Goal: Transaction & Acquisition: Purchase product/service

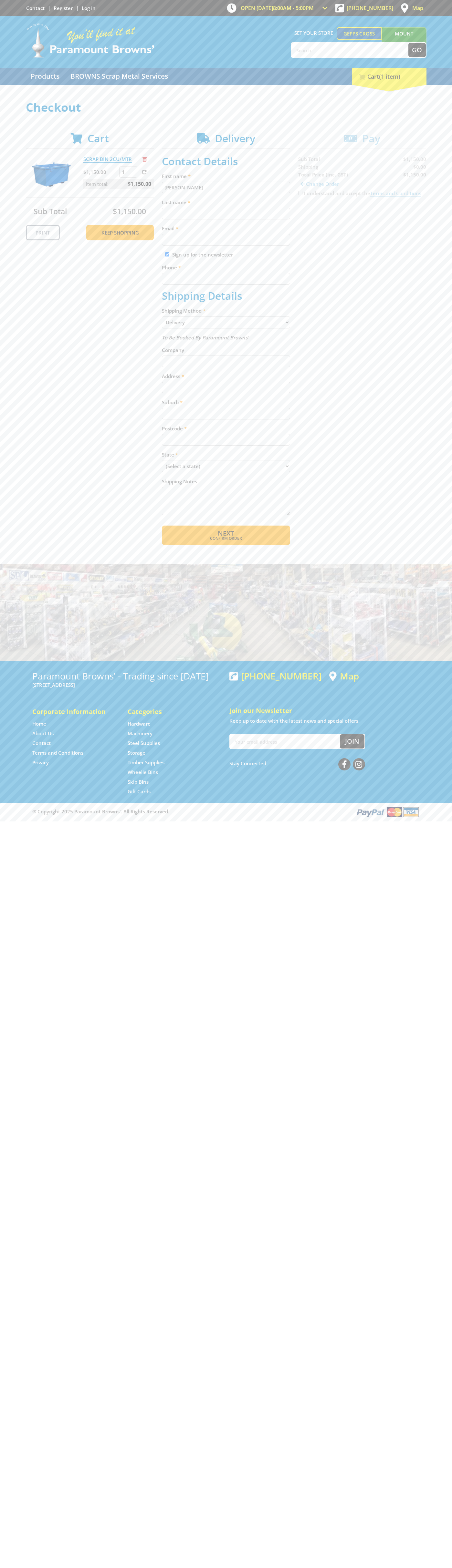
type input "[PERSON_NAME]"
type input "[EMAIL_ADDRESS][DOMAIN_NAME]"
type input "0293744000"
type input "[PERSON_NAME]"
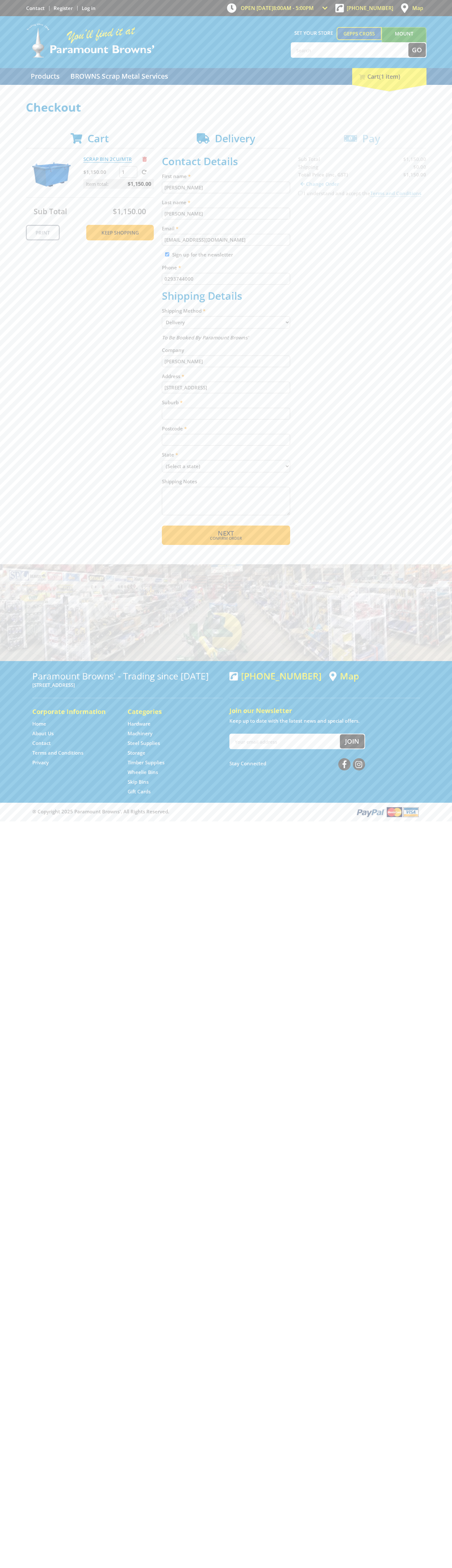
type input "[STREET_ADDRESS]"
type input "gepps cross"
select select "SA"
type input "5094"
select select "Pickup"
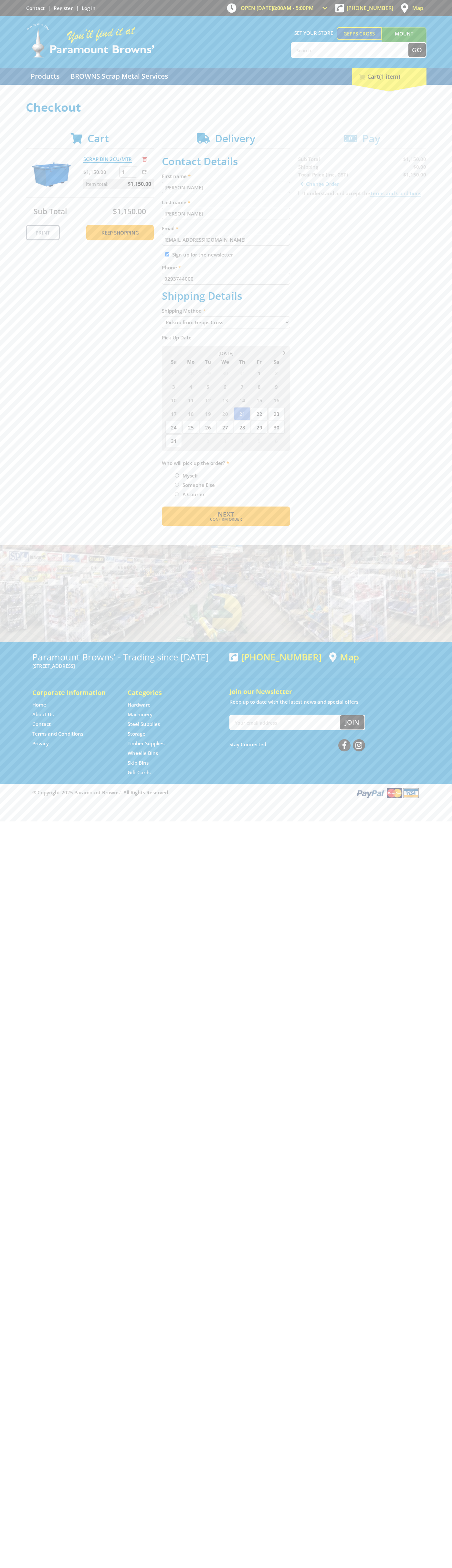
click at [225, 514] on span "Next" at bounding box center [225, 514] width 16 height 9
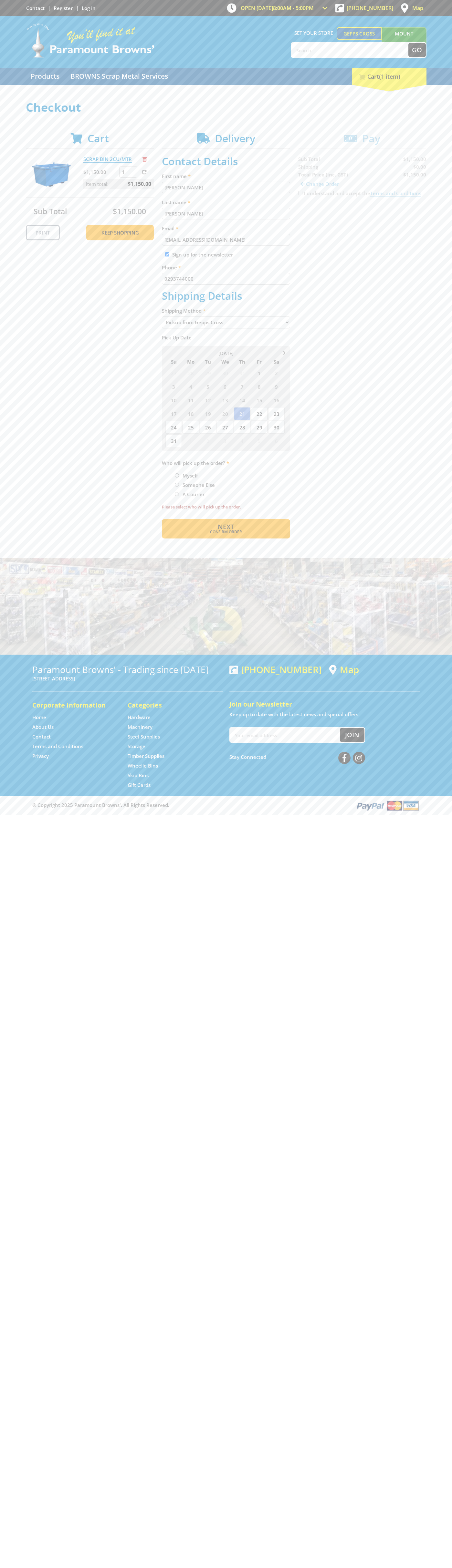
type input "[PERSON_NAME]"
click at [225, 527] on span "Next" at bounding box center [225, 527] width 16 height 9
